Goal: Information Seeking & Learning: Find specific fact

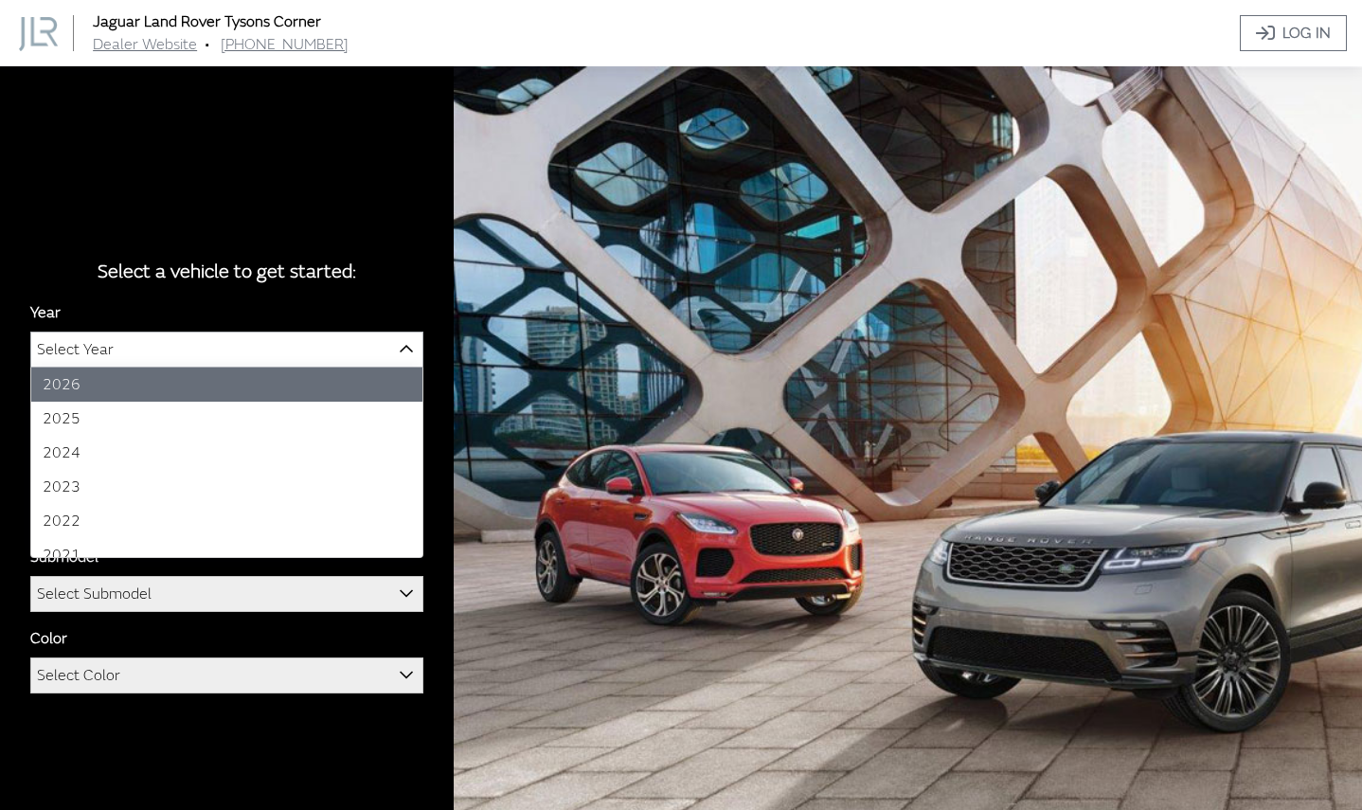
click at [252, 340] on span "Select Year" at bounding box center [226, 349] width 391 height 34
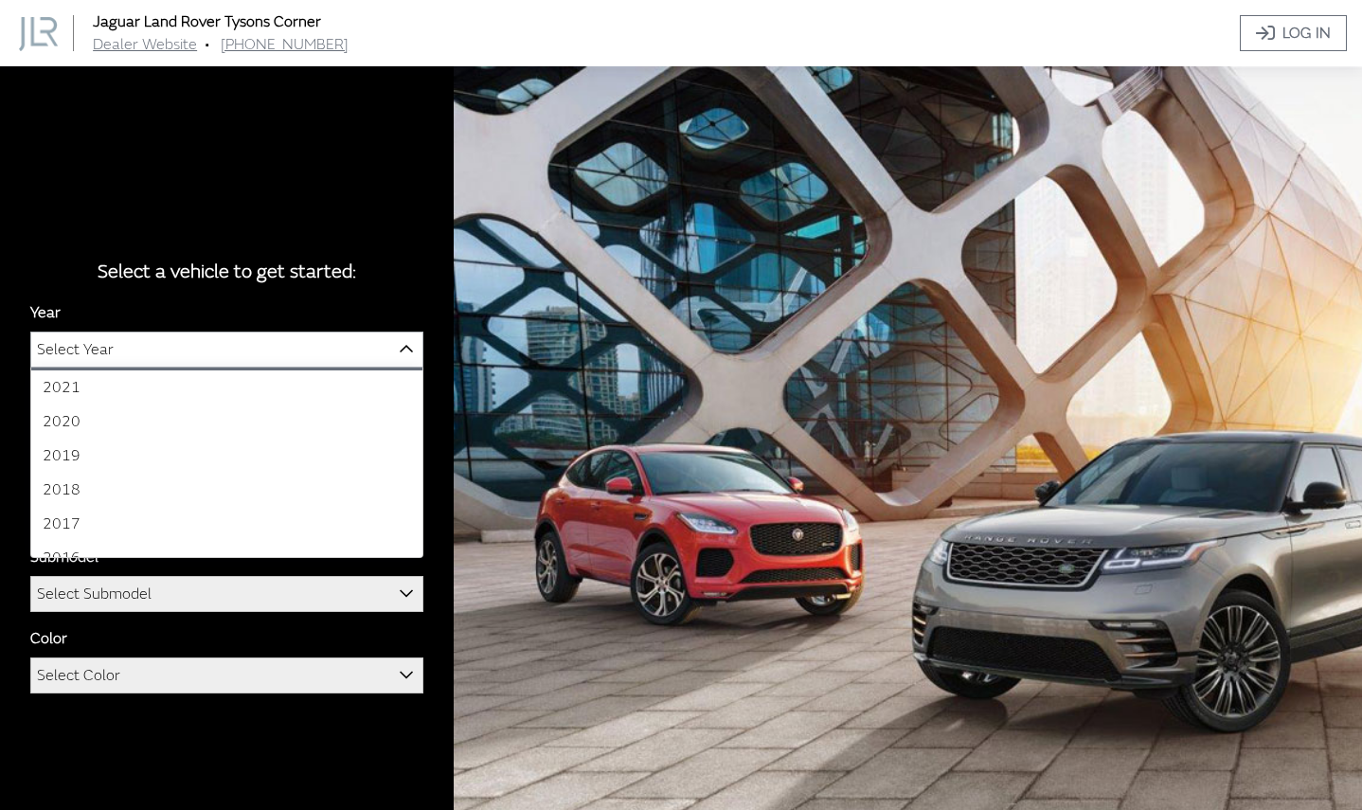
scroll to position [186, 0]
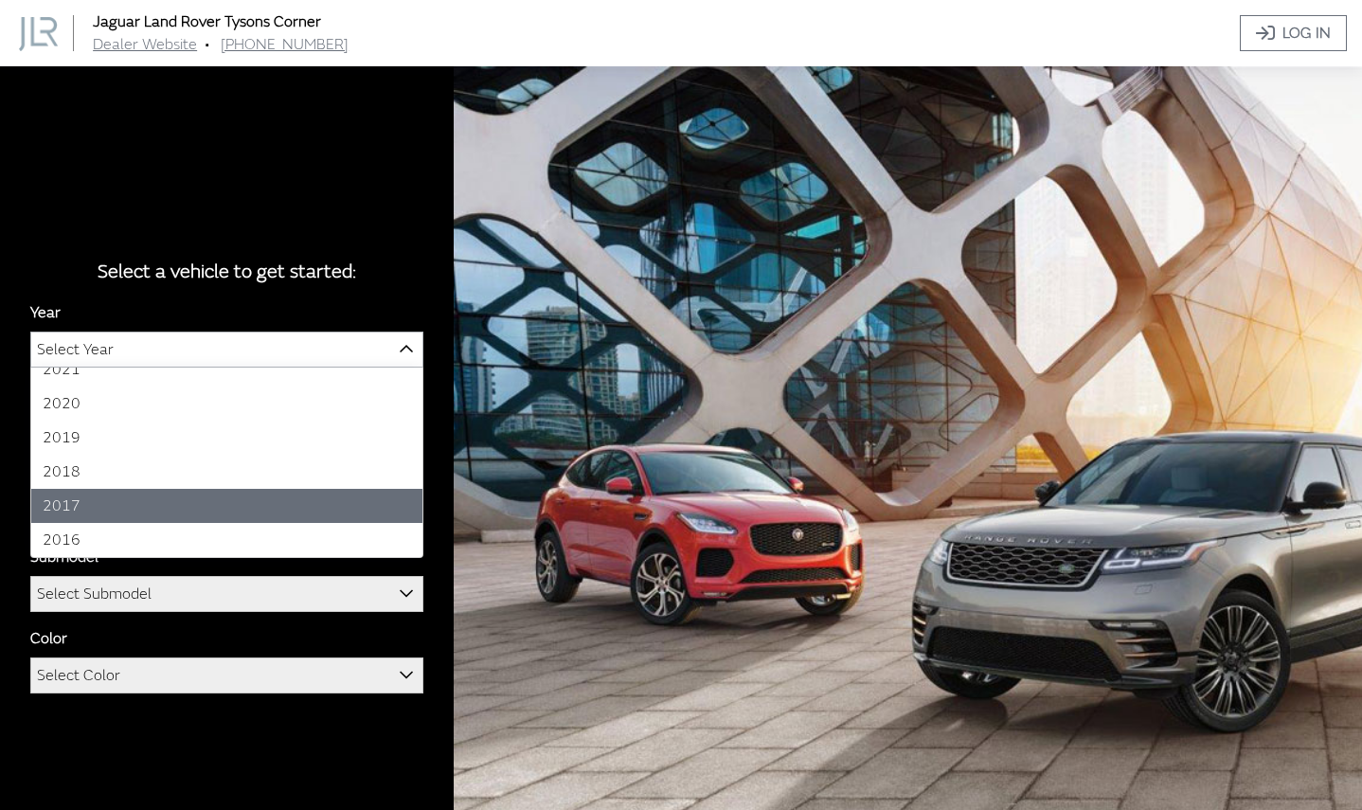
select select "35"
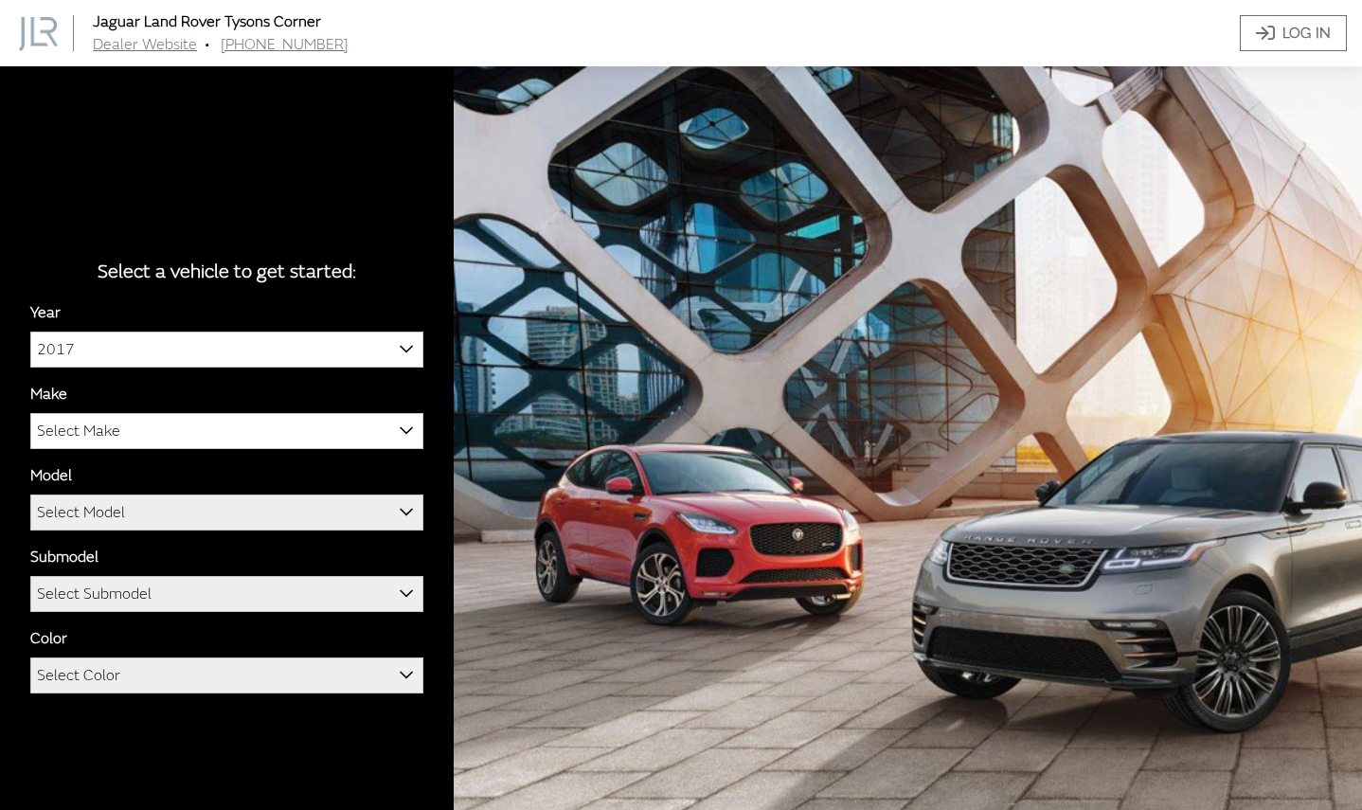
click at [188, 452] on div "Year [DATE] 2025 2024 2023 2022 2021 2020 2019 2018 2017 2016 2017 Make Jaguar …" at bounding box center [226, 504] width 393 height 407
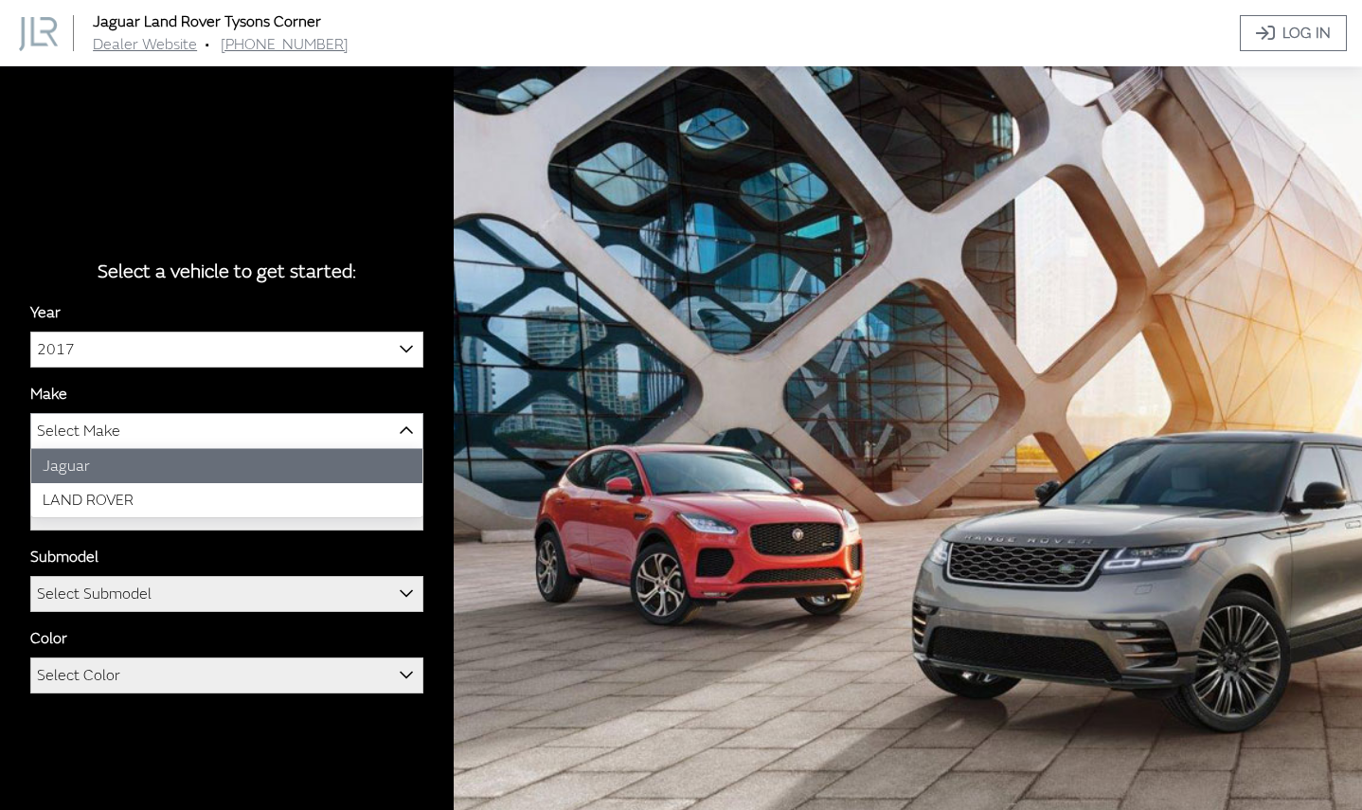
click at [188, 445] on span "Select Make" at bounding box center [226, 431] width 391 height 34
select select "38"
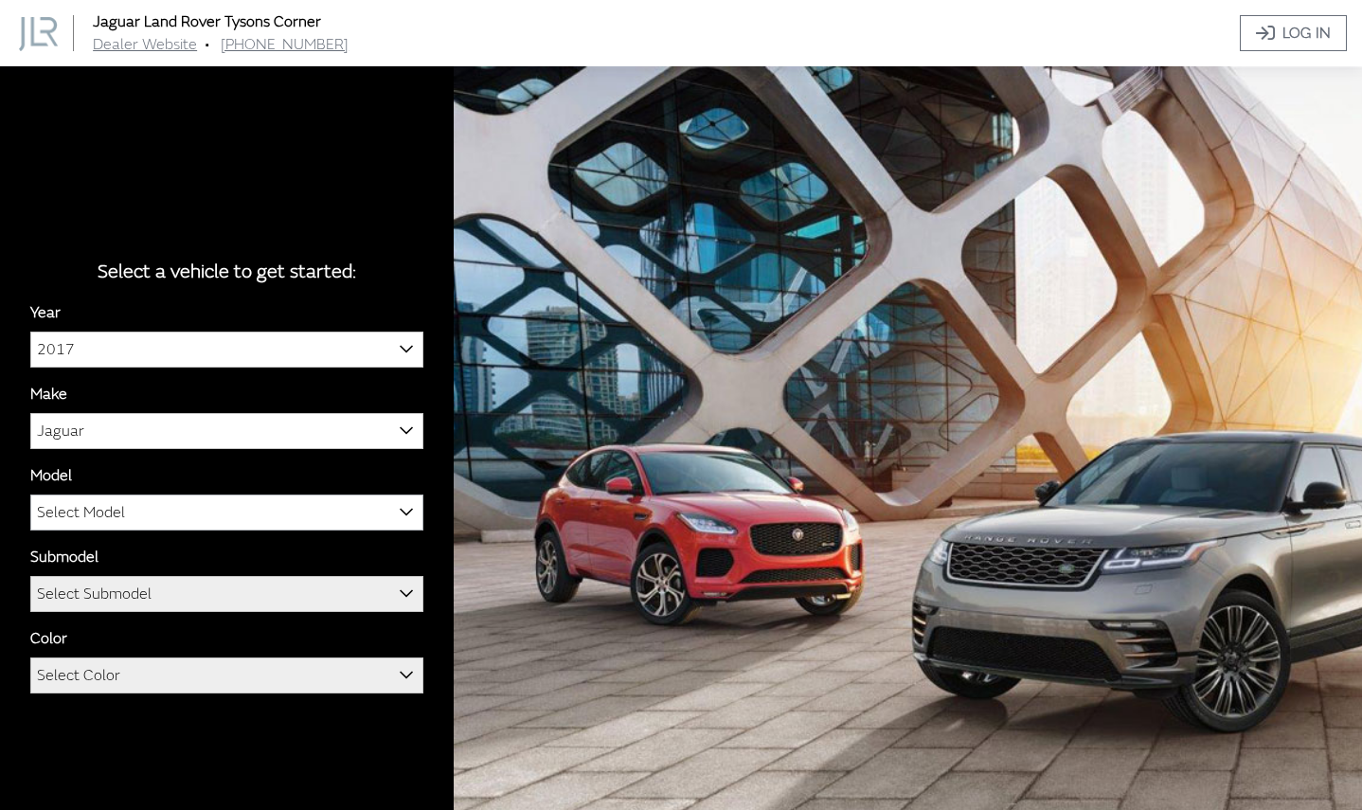
click at [177, 498] on span "Select Model" at bounding box center [226, 512] width 391 height 34
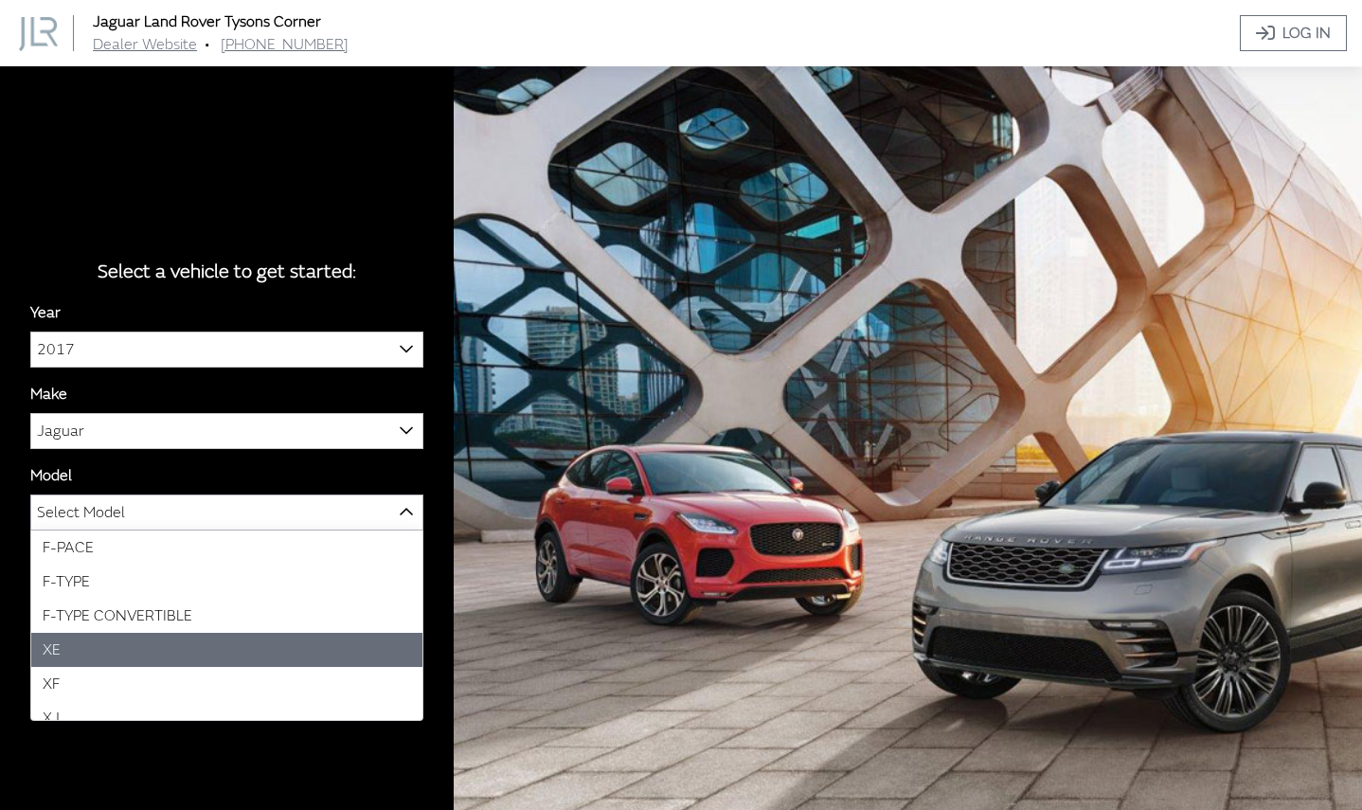
select select "815"
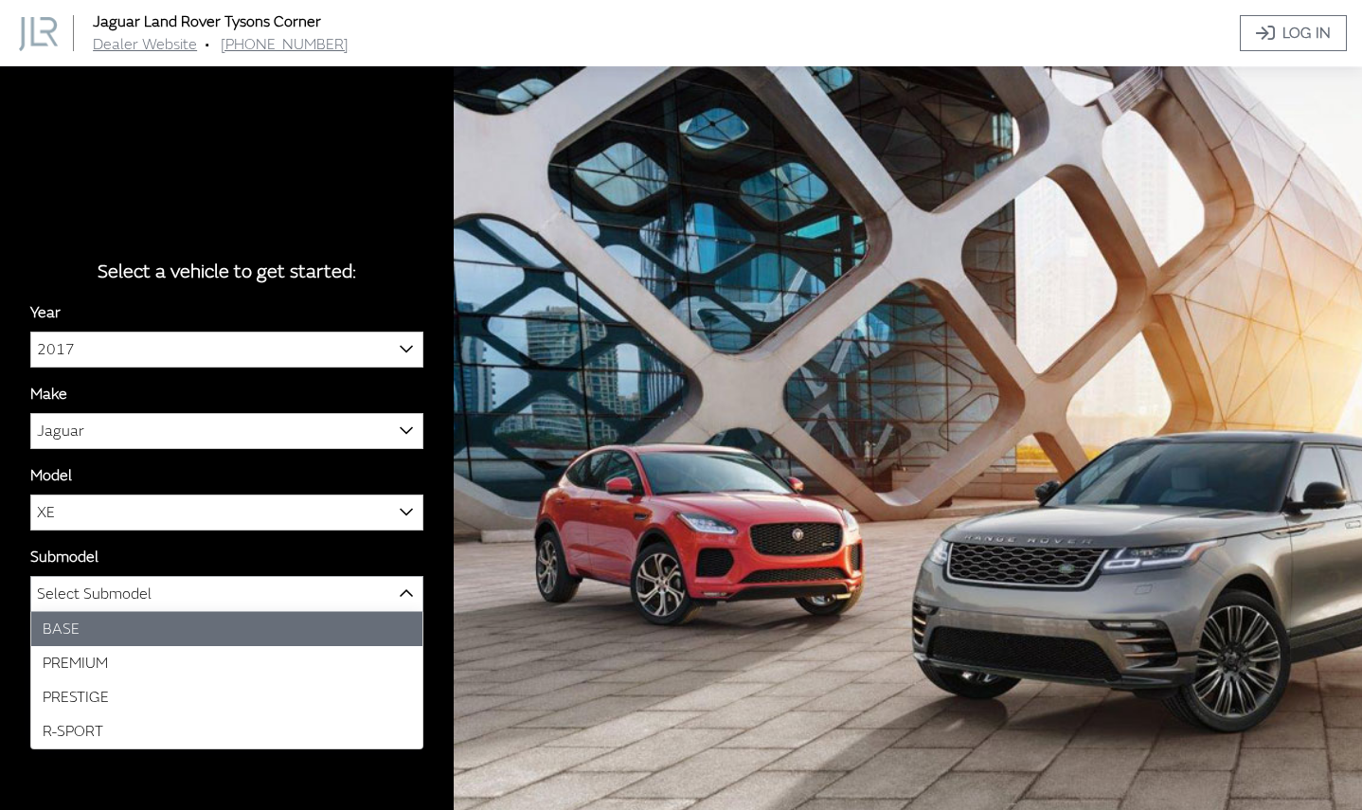
click at [137, 582] on span "Select Submodel" at bounding box center [94, 594] width 115 height 34
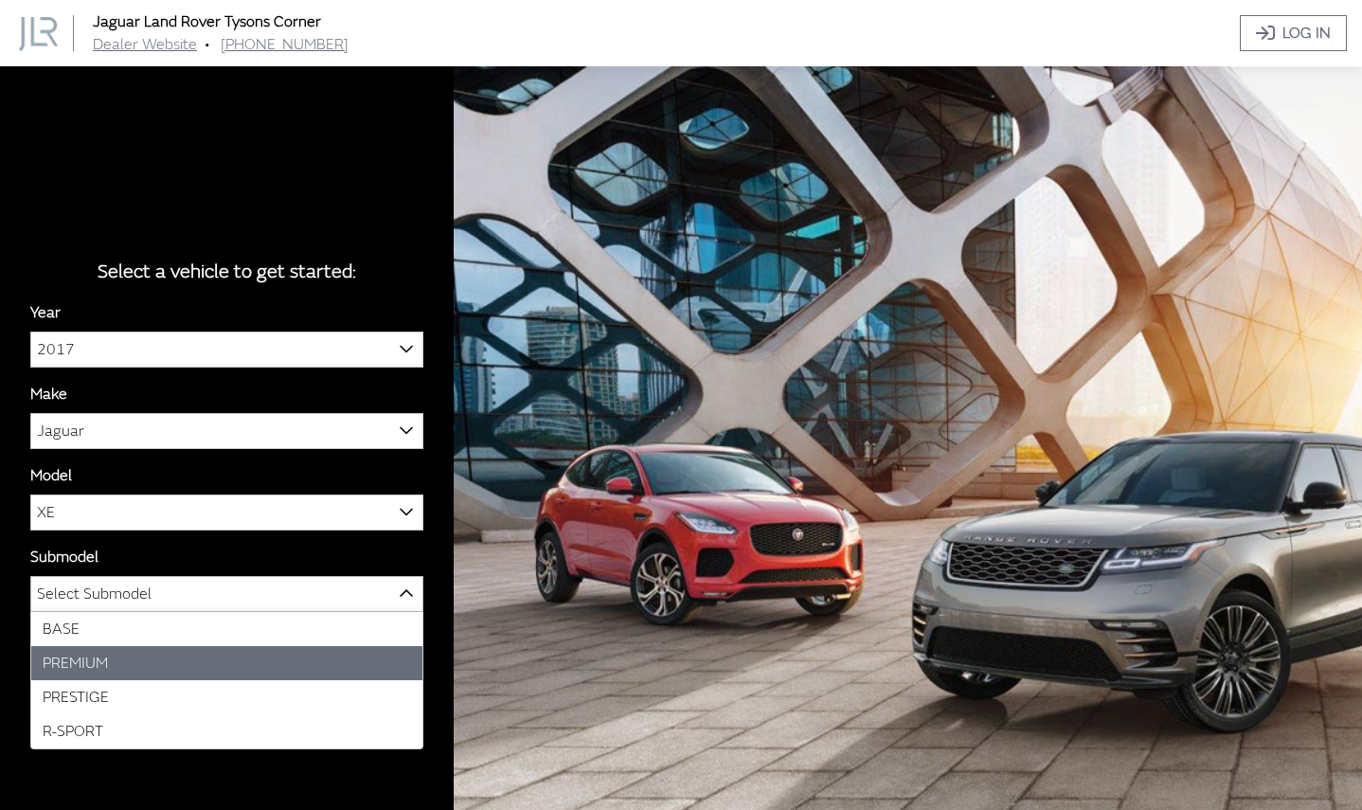
select select "1911"
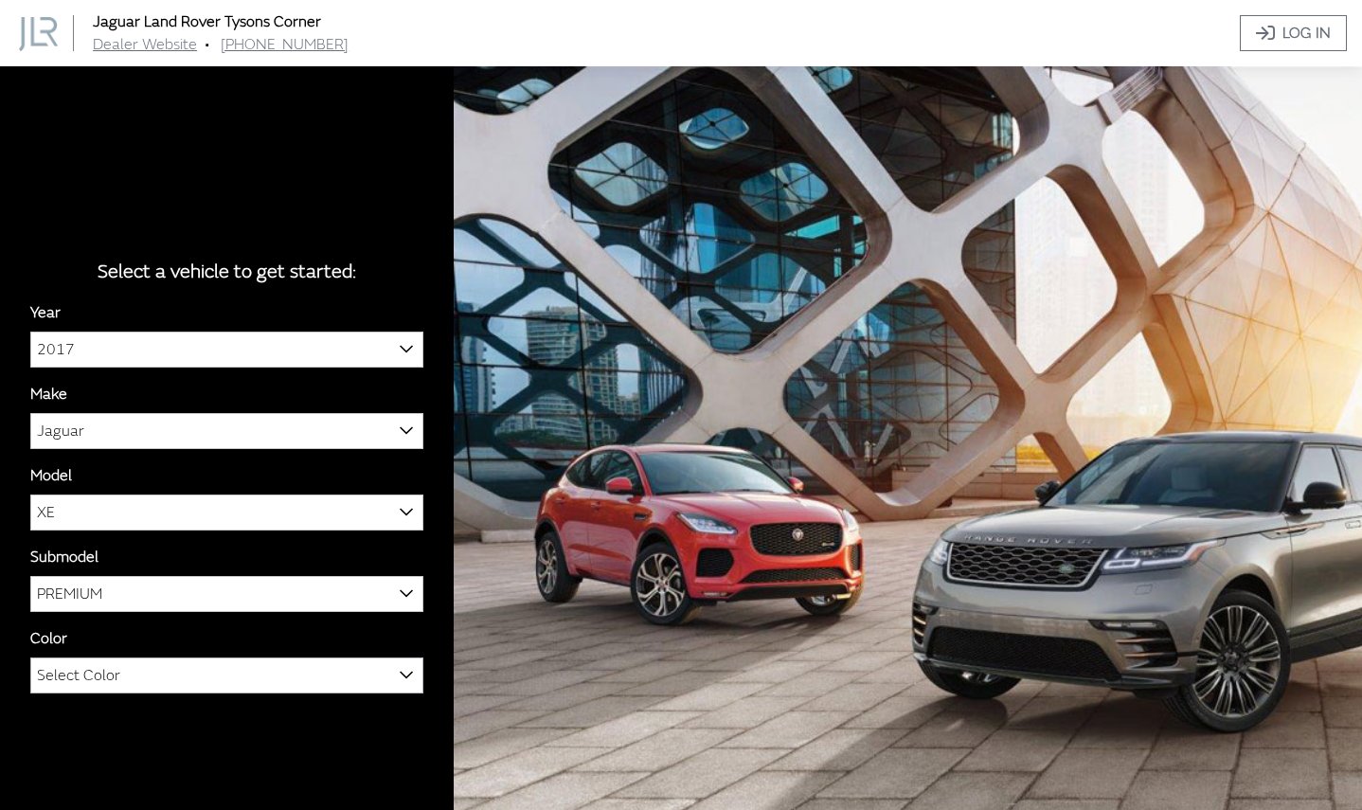
click at [143, 666] on span "Select Color" at bounding box center [226, 675] width 391 height 34
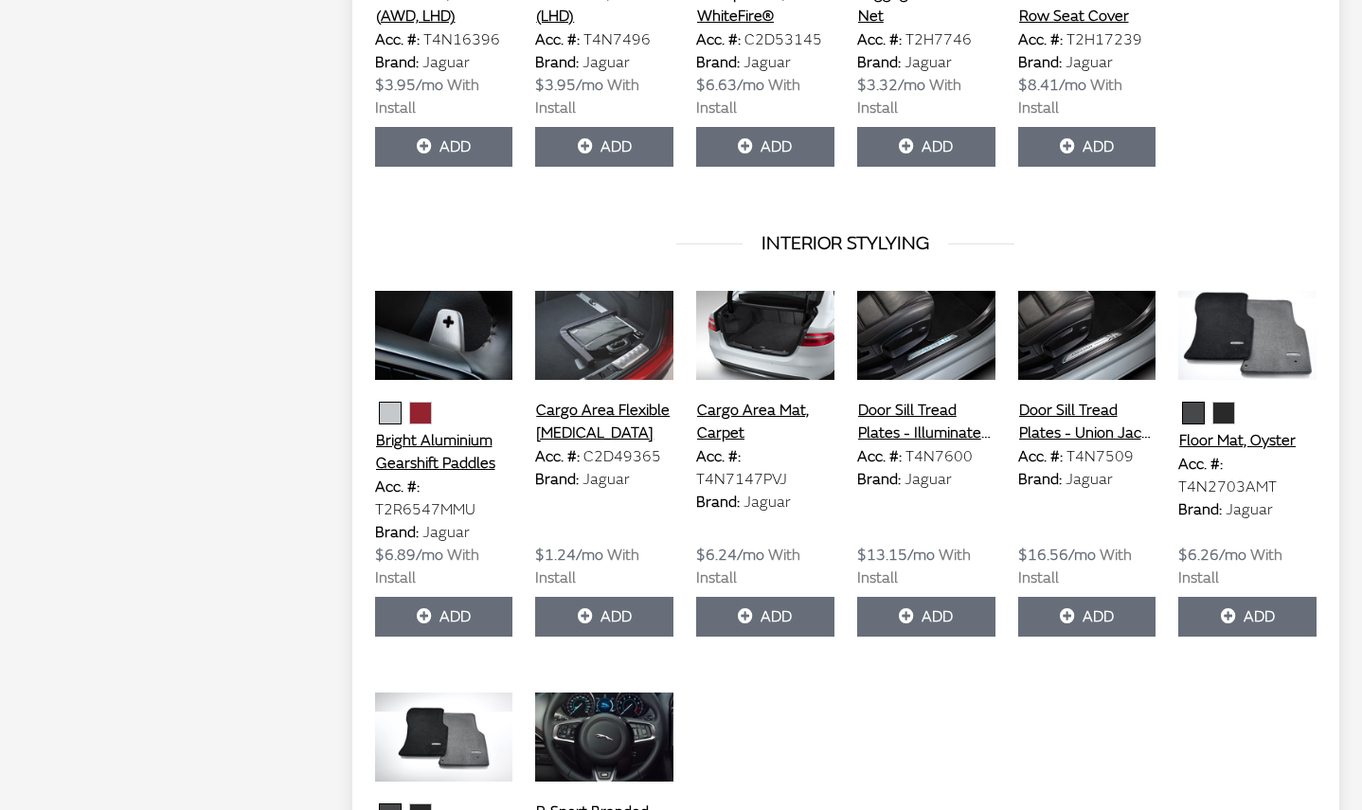
scroll to position [5900, 0]
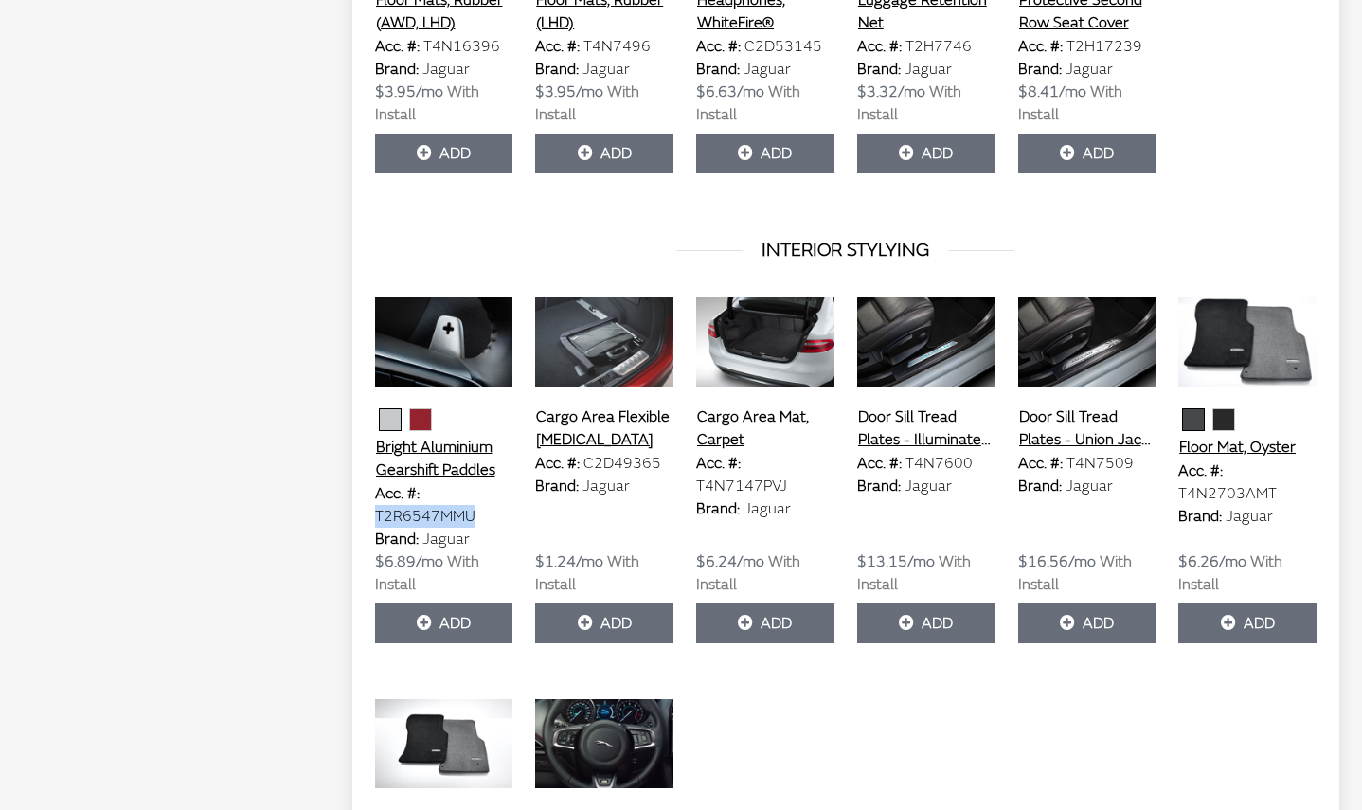
drag, startPoint x: 473, startPoint y: 494, endPoint x: 373, endPoint y: 500, distance: 99.6
click at [373, 500] on div "Bright Aluminium Gearshift Paddles Acc. #: T2R6547MMU Brand: Jaguar $6.89/mo Wi…" at bounding box center [444, 469] width 161 height 349
copy span "T2R6547MMU"
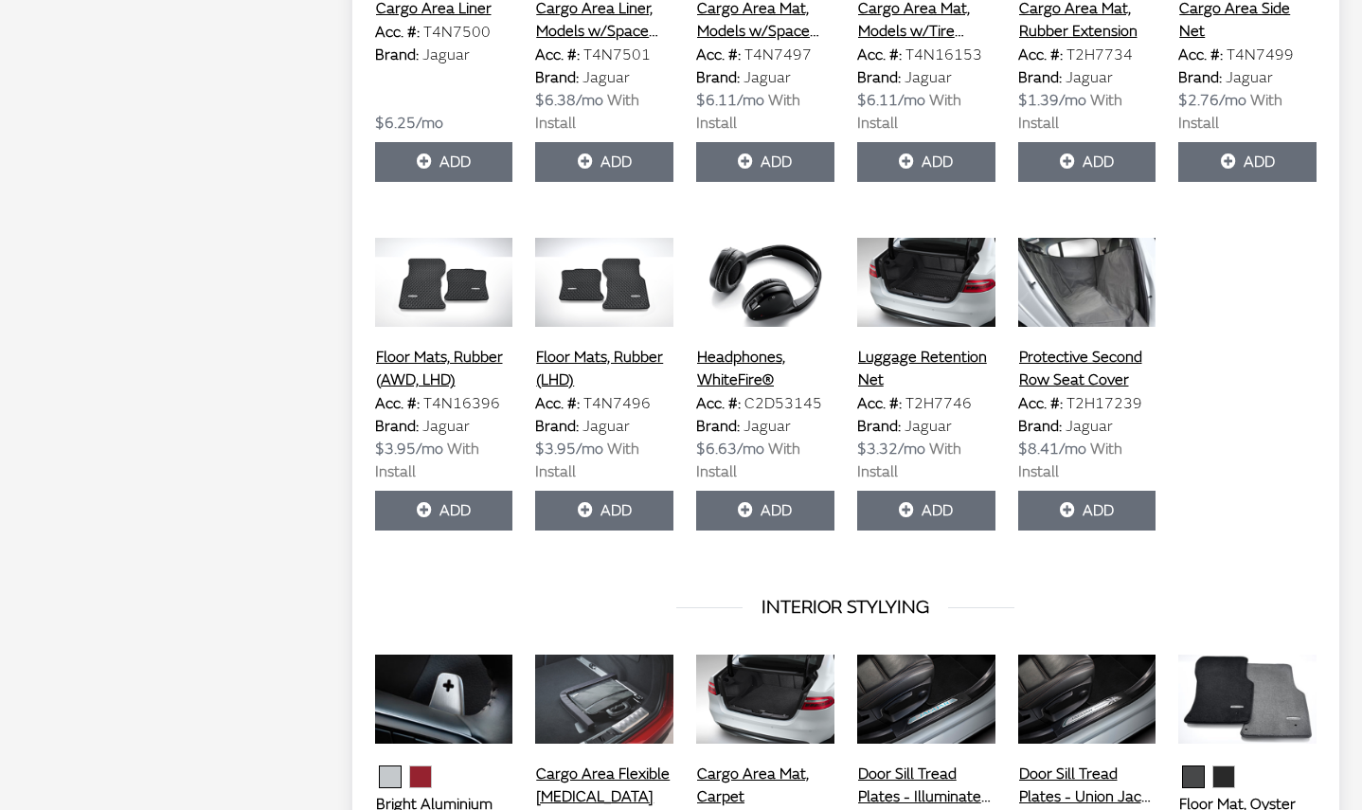
scroll to position [5521, 0]
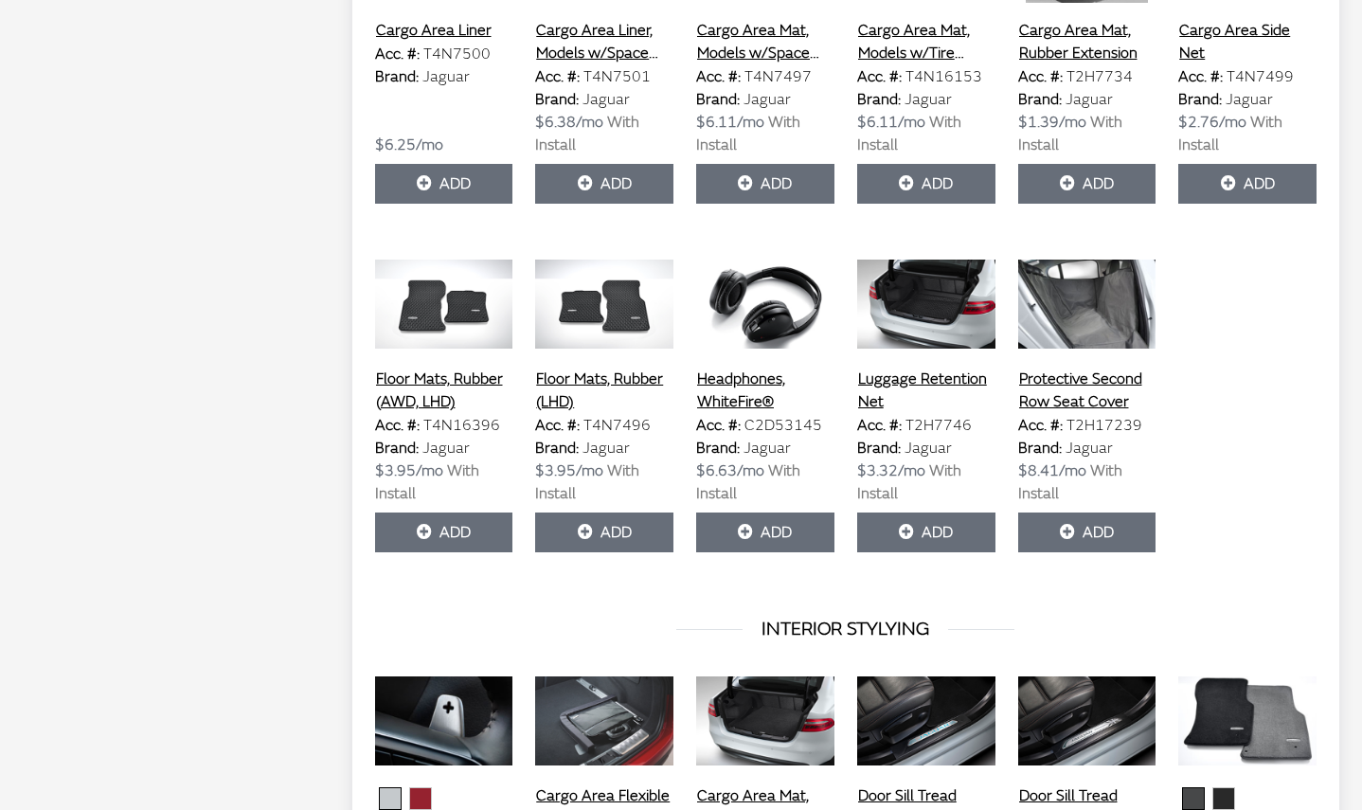
click at [1118, 416] on span "T2H17239" at bounding box center [1104, 425] width 76 height 19
click at [1114, 416] on span "T2H17239" at bounding box center [1104, 425] width 76 height 19
copy span "T2H17239"
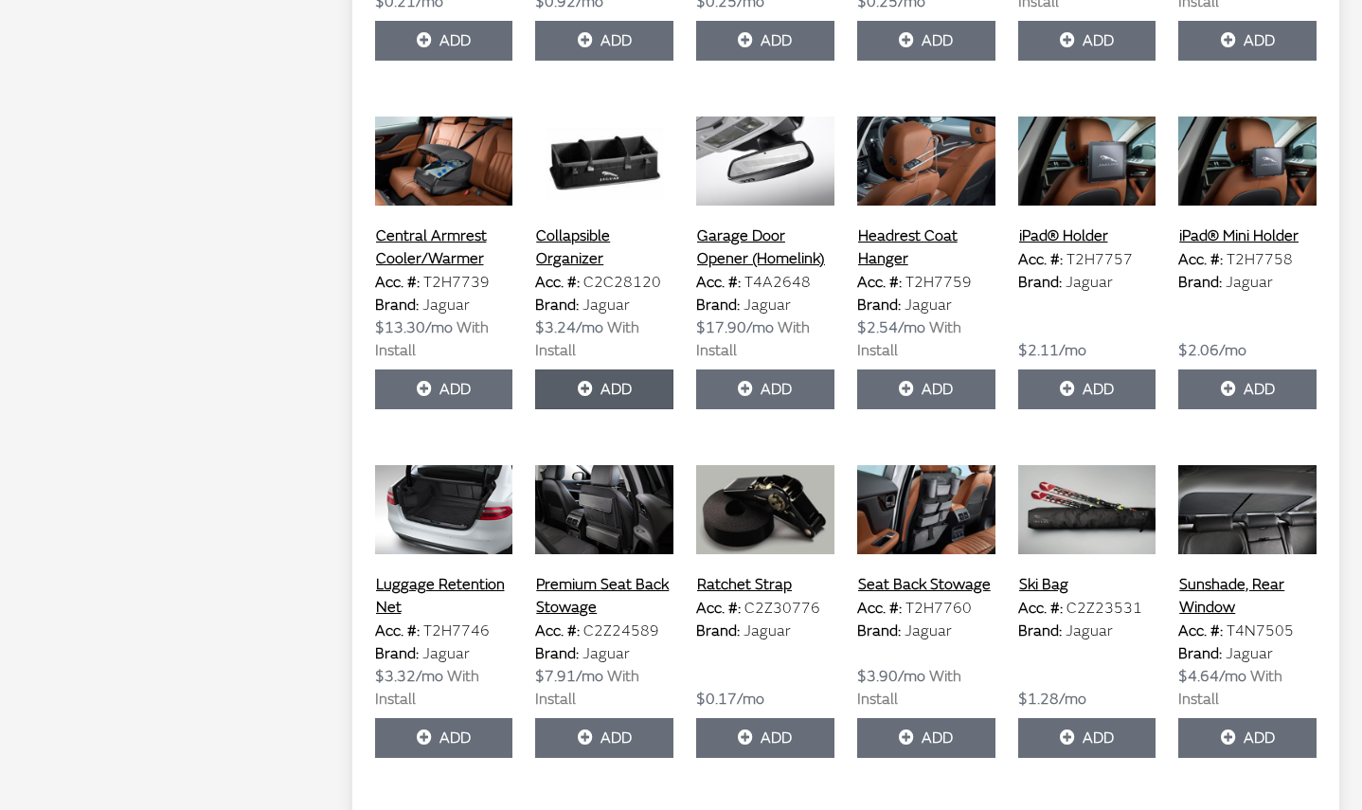
scroll to position [4195, 0]
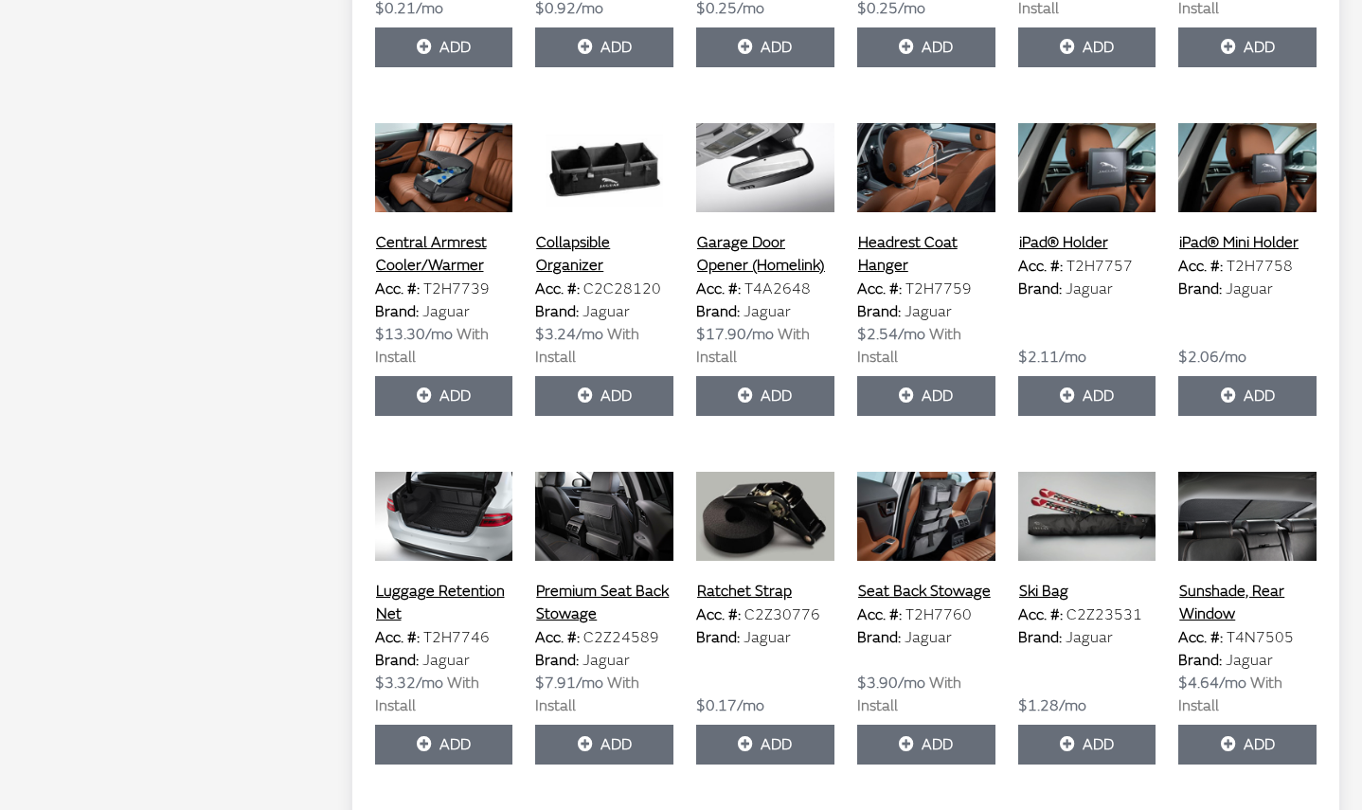
click at [921, 279] on span "T2H7759" at bounding box center [938, 288] width 66 height 19
click at [920, 279] on span "T2H7759" at bounding box center [938, 288] width 66 height 19
copy span "T2H7759"
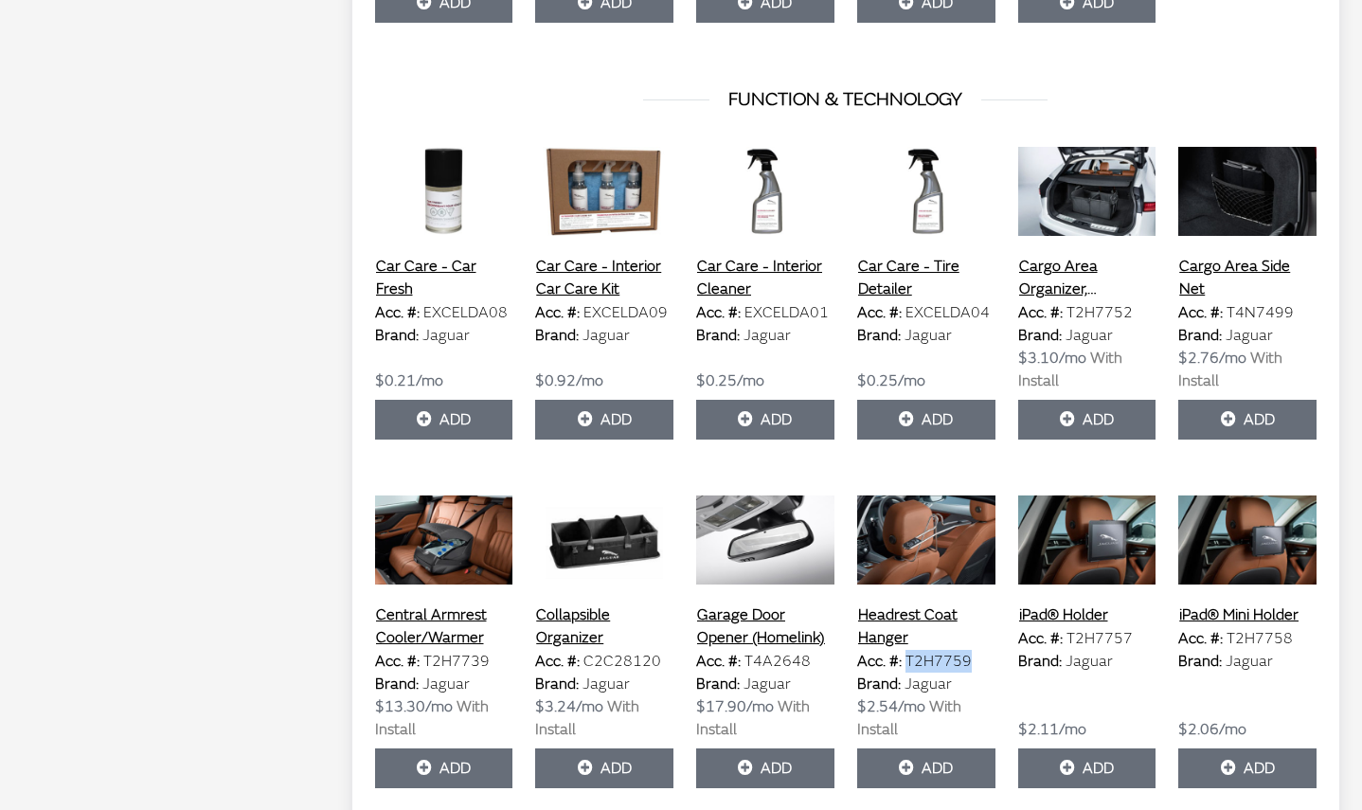
scroll to position [3817, 0]
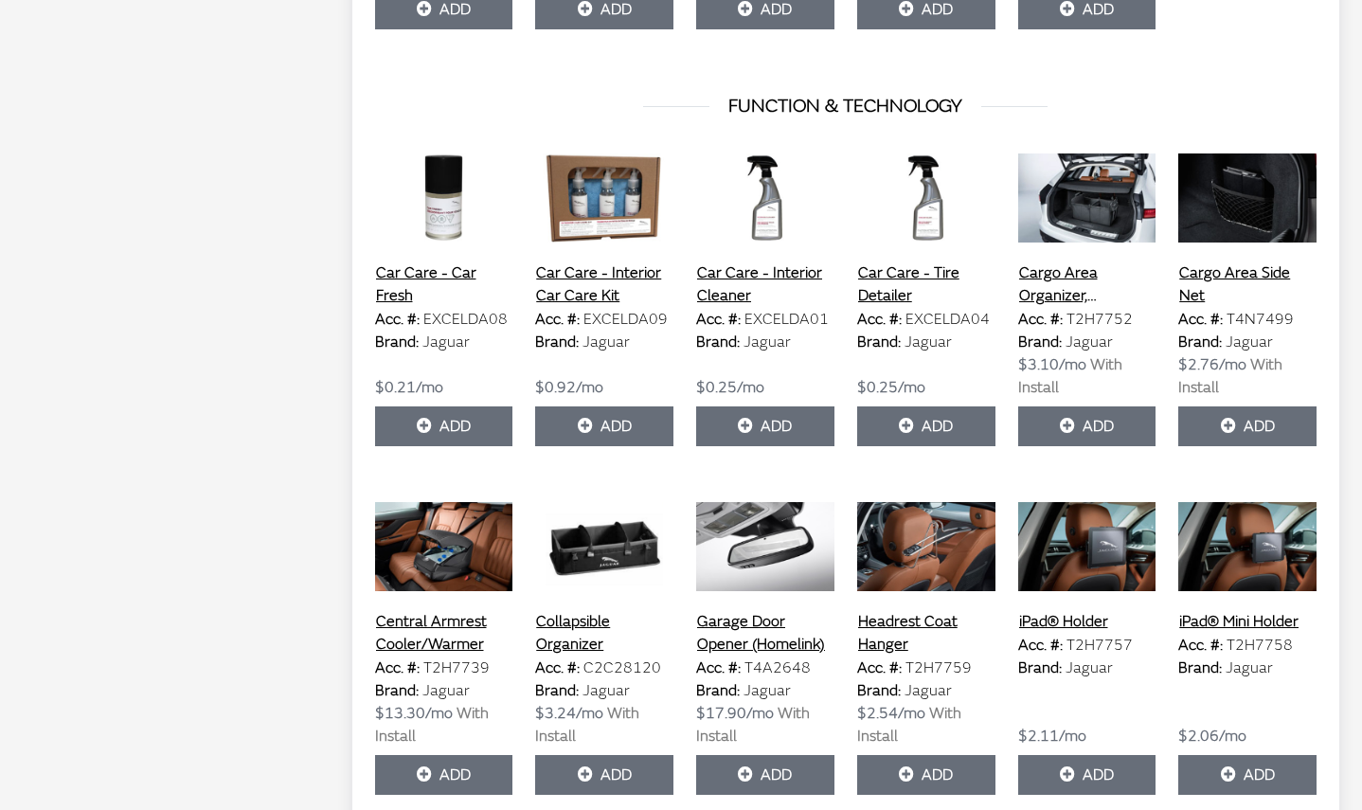
click at [1094, 310] on span "T2H7752" at bounding box center [1099, 319] width 66 height 19
click at [1097, 310] on span "T2H7752" at bounding box center [1099, 319] width 66 height 19
copy span "T2H7752"
click at [1258, 310] on span "T4N7499" at bounding box center [1259, 319] width 67 height 19
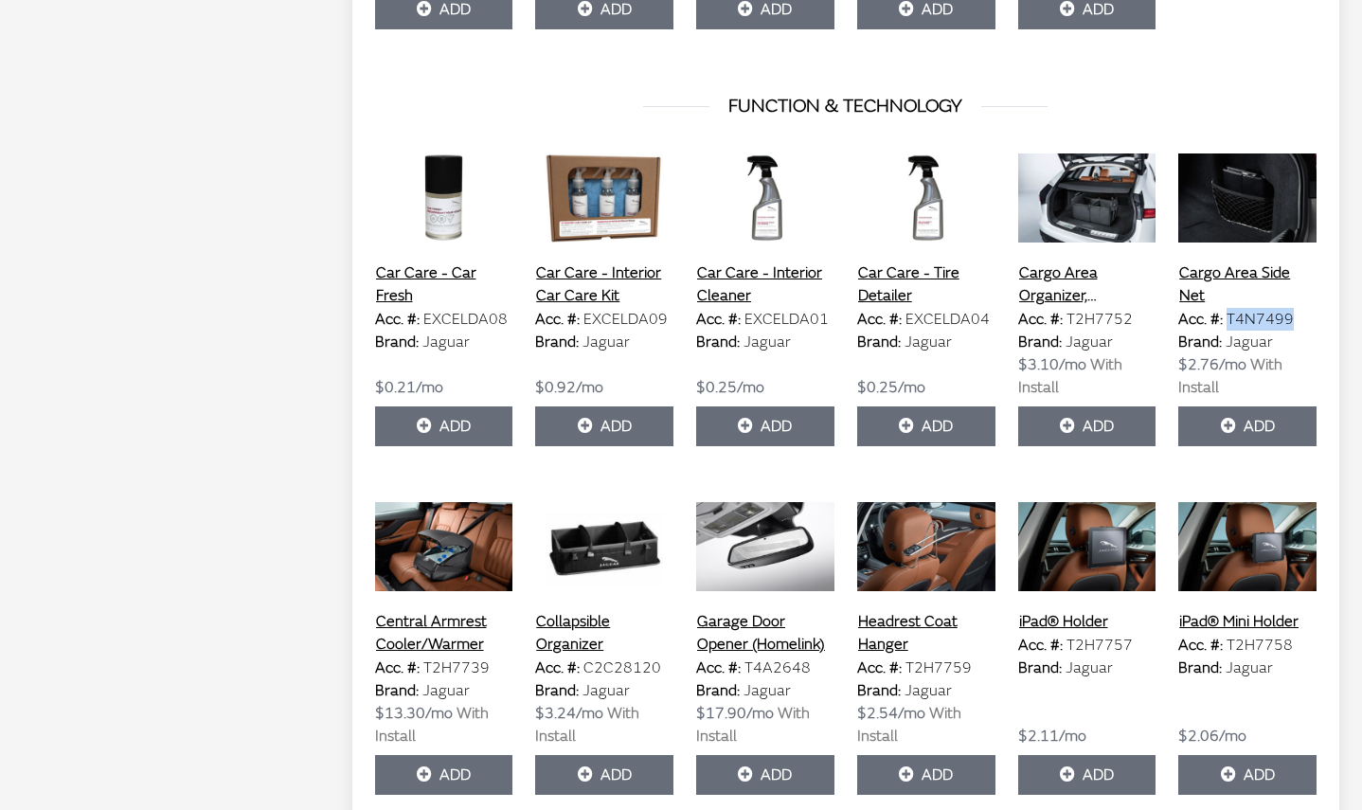
click at [1258, 310] on span "T4N7499" at bounding box center [1259, 319] width 67 height 19
copy span "T4N7499"
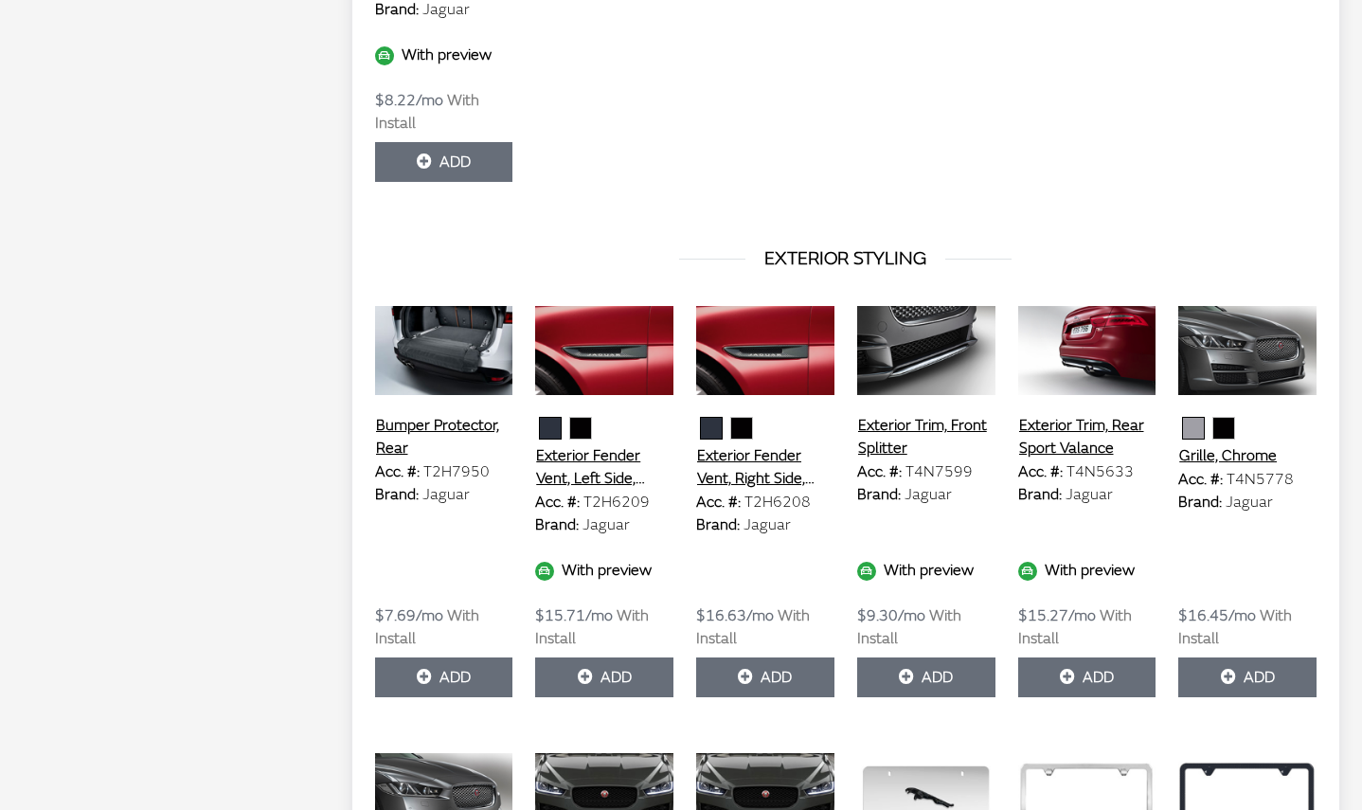
scroll to position [2368, 0]
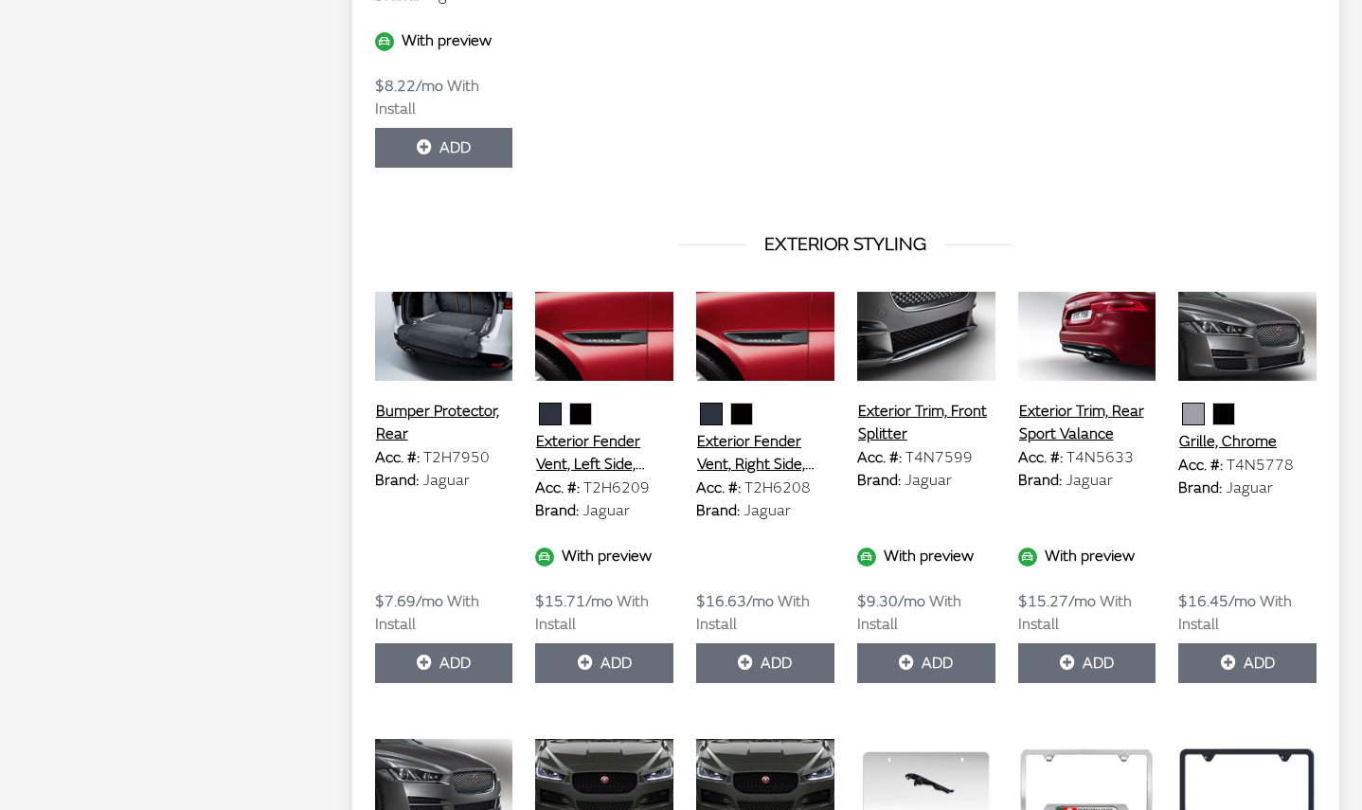
click at [468, 399] on button "Bumper Protector, Rear" at bounding box center [444, 422] width 138 height 47
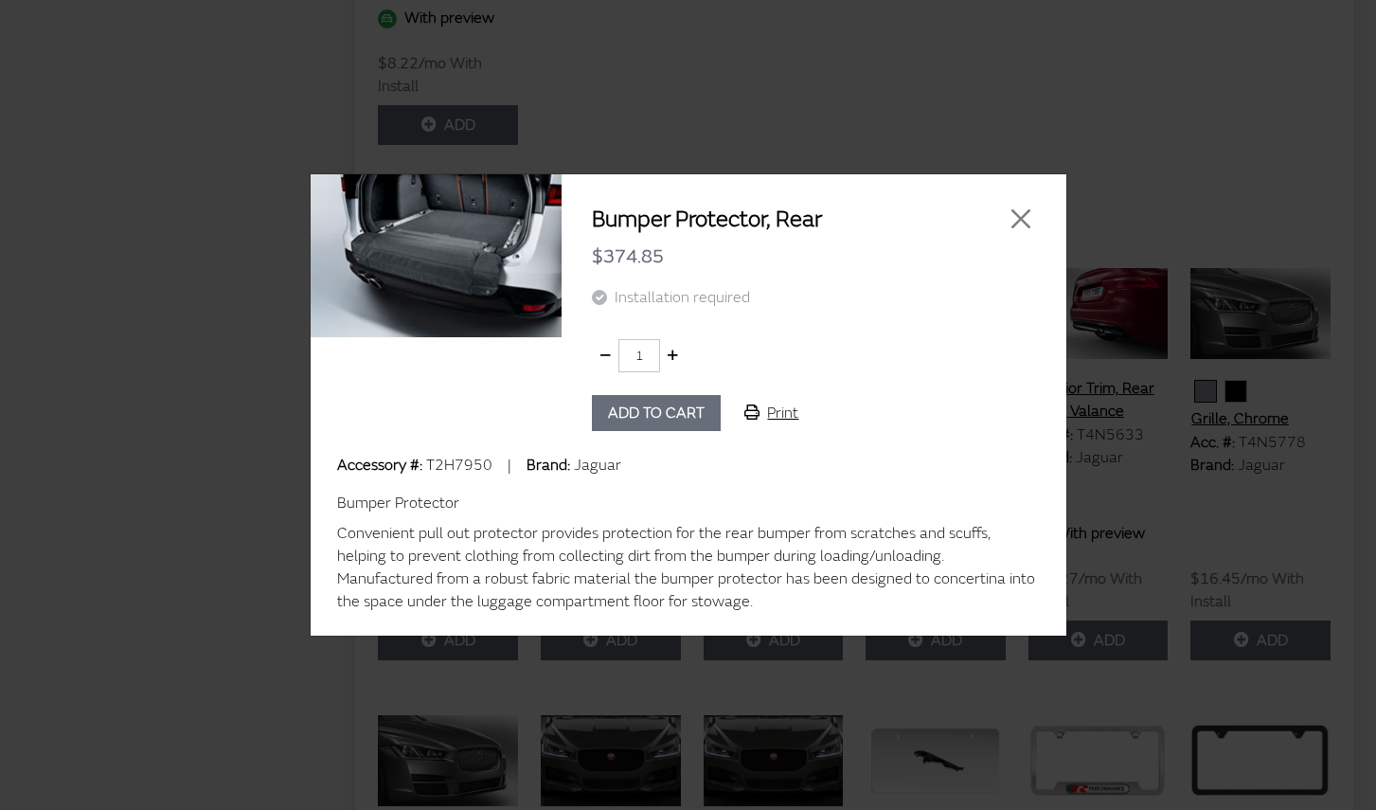
click at [471, 459] on span "T2H7950" at bounding box center [459, 465] width 66 height 19
copy span "T2H7950"
click at [1009, 225] on button "Close" at bounding box center [1021, 219] width 28 height 28
